Goal: Find specific page/section: Find specific page/section

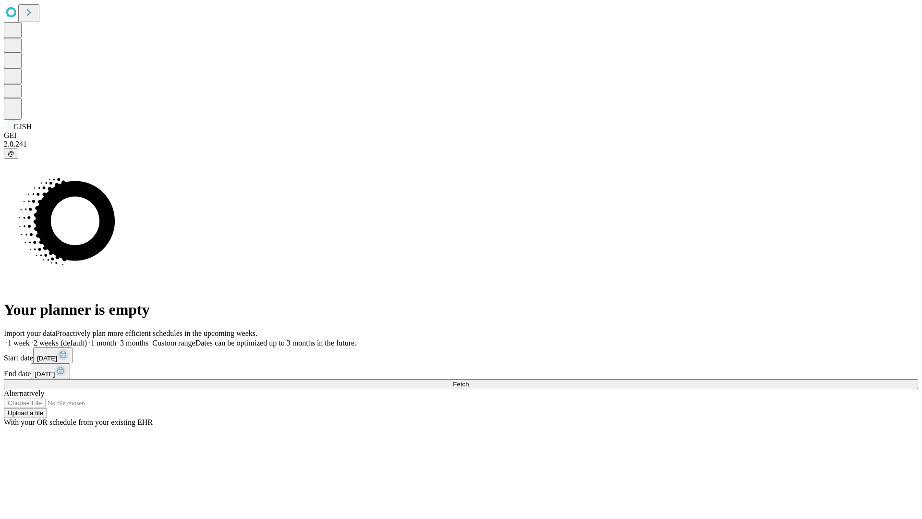
click at [469, 380] on span "Fetch" at bounding box center [461, 383] width 16 height 7
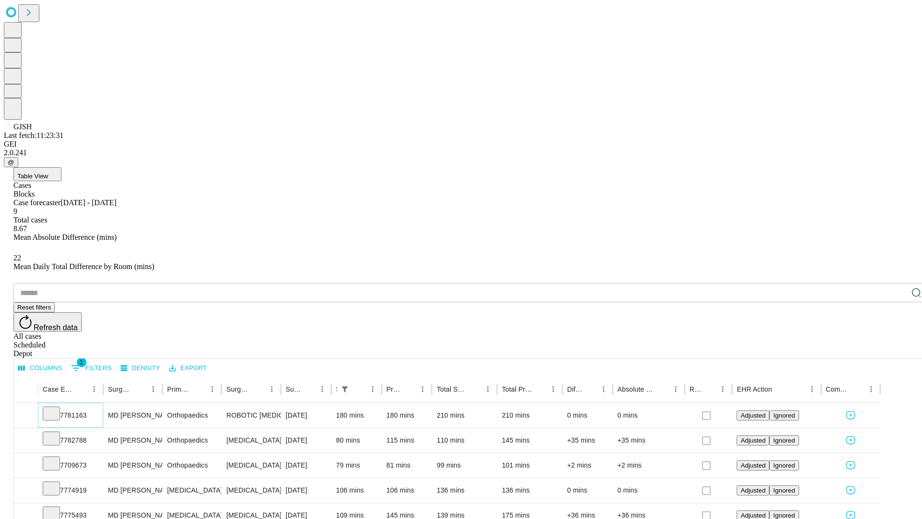
click at [56, 408] on icon at bounding box center [52, 413] width 10 height 10
